Goal: Navigation & Orientation: Find specific page/section

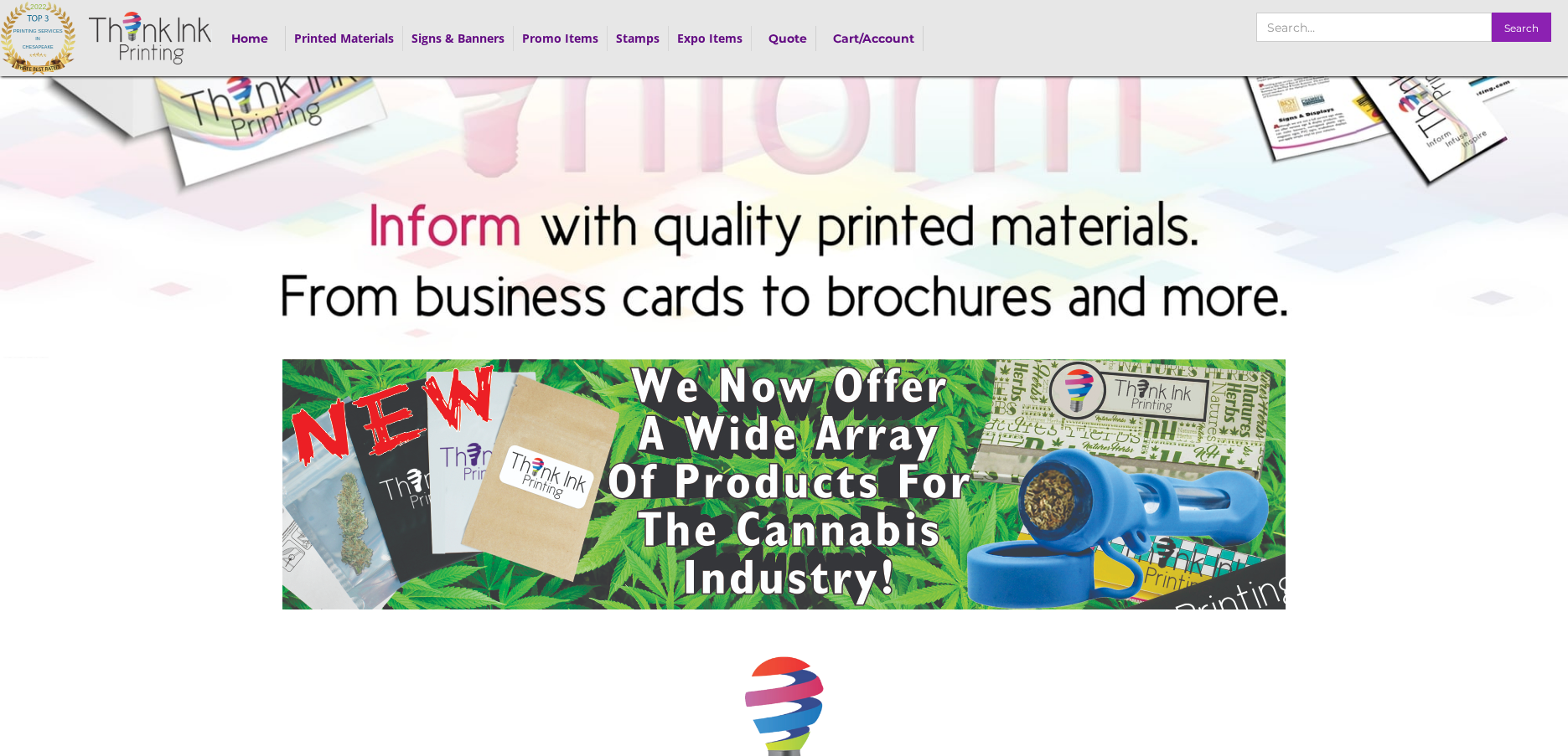
scroll to position [251, 0]
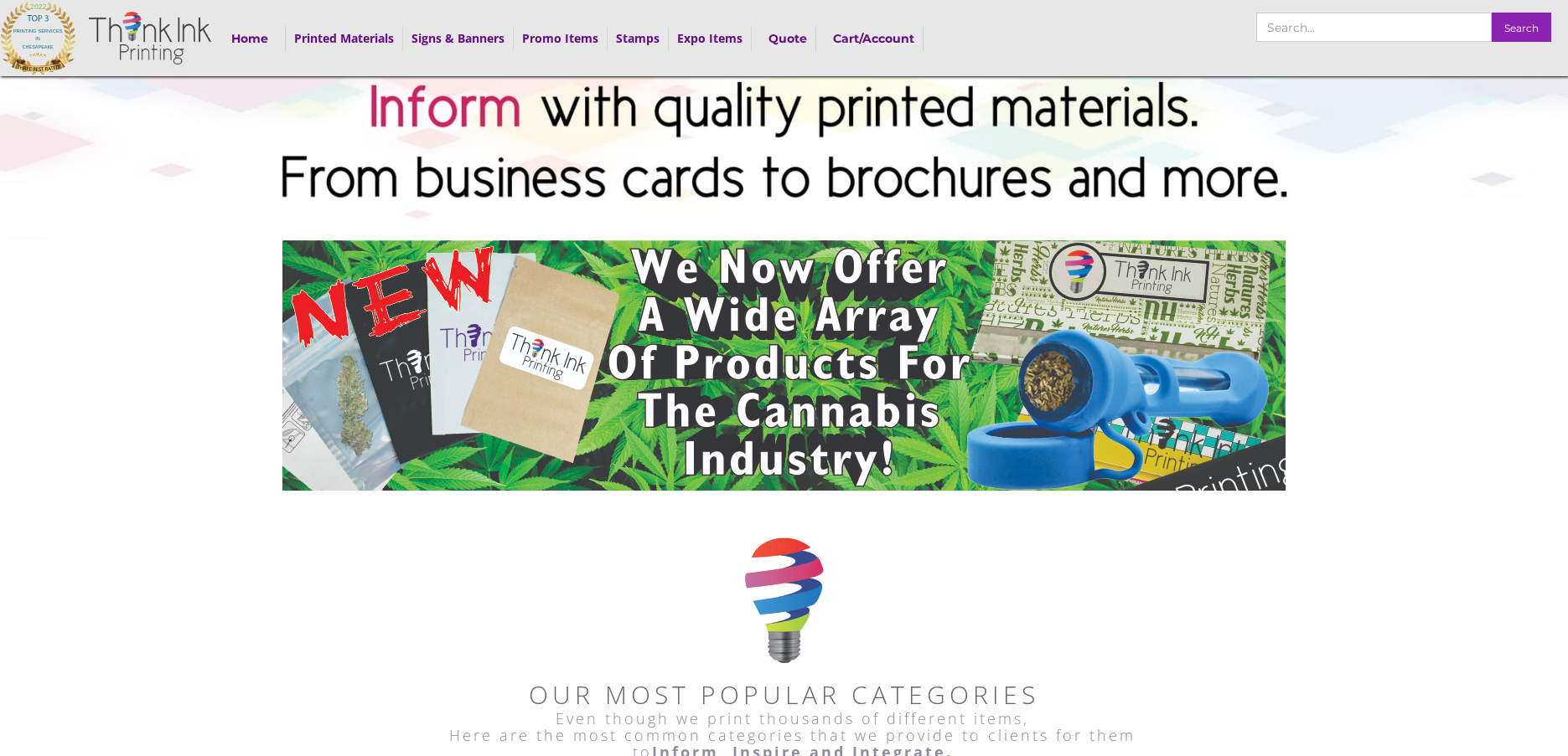
click at [862, 34] on strong "Cart/Account" at bounding box center [873, 39] width 81 height 15
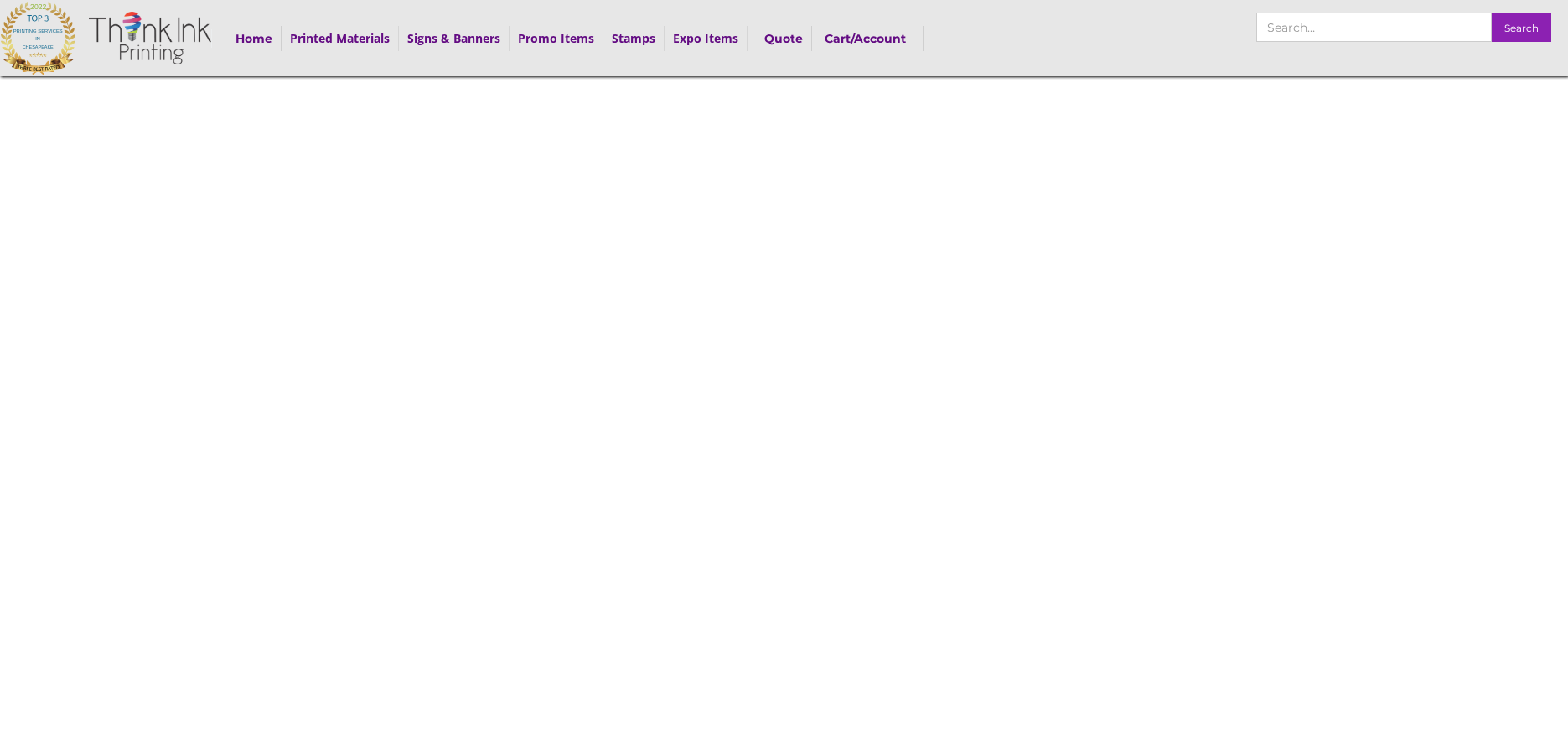
drag, startPoint x: 798, startPoint y: 83, endPoint x: 1218, endPoint y: 208, distance: 438.2
click at [1218, 208] on div at bounding box center [784, 445] width 1568 height 892
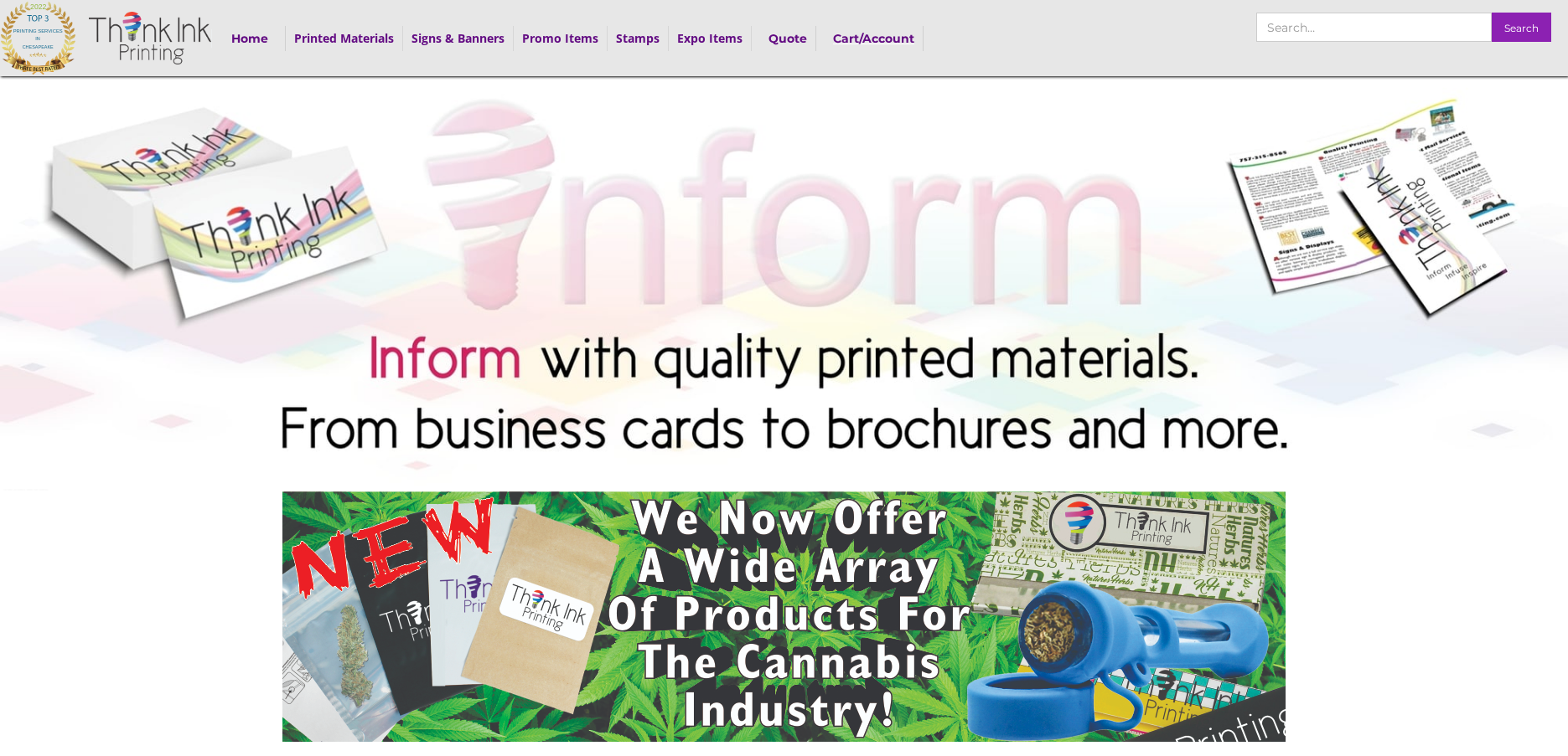
click at [902, 38] on strong "Cart/Account" at bounding box center [873, 39] width 81 height 15
